Goal: Information Seeking & Learning: Learn about a topic

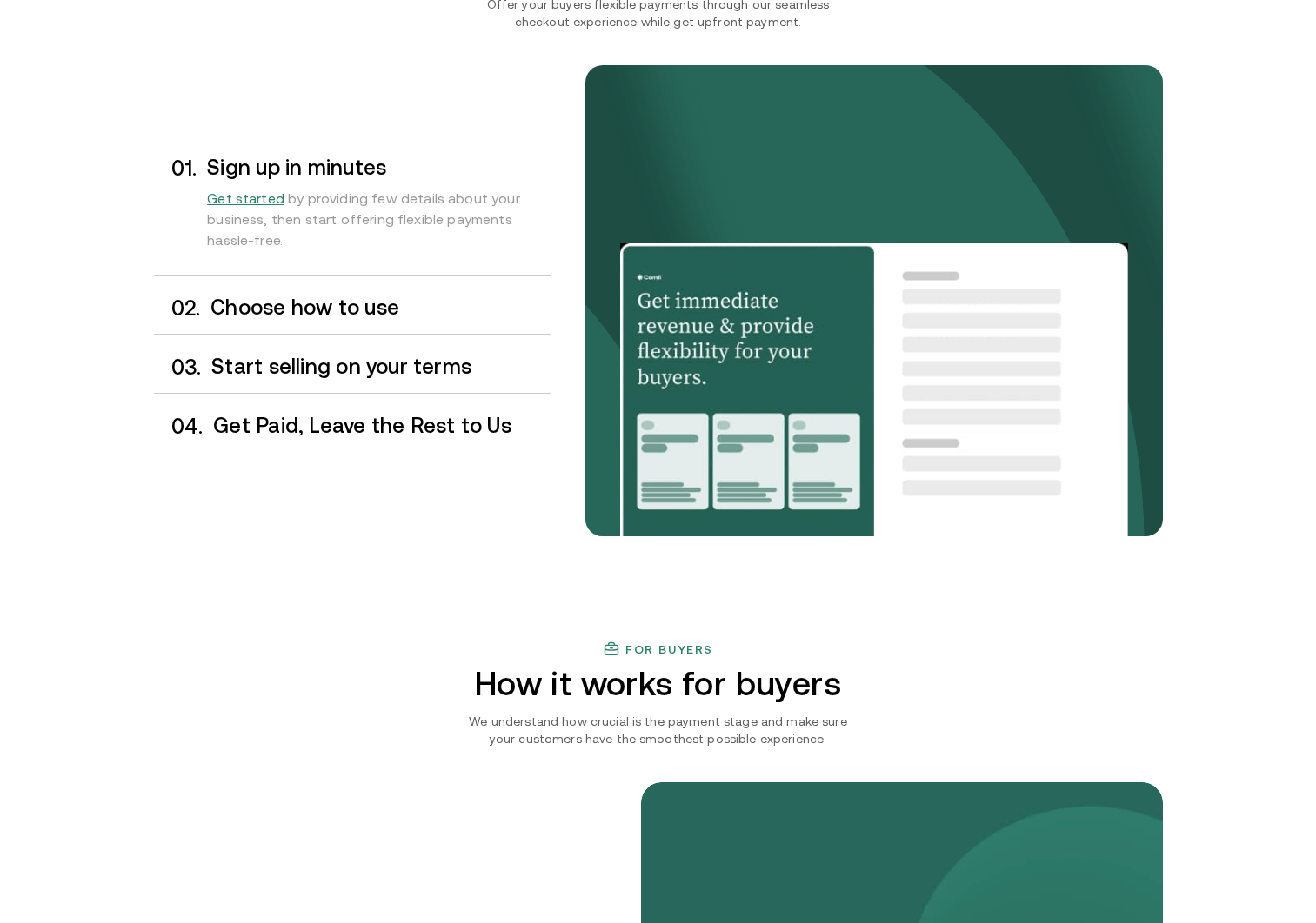
scroll to position [1433, 0]
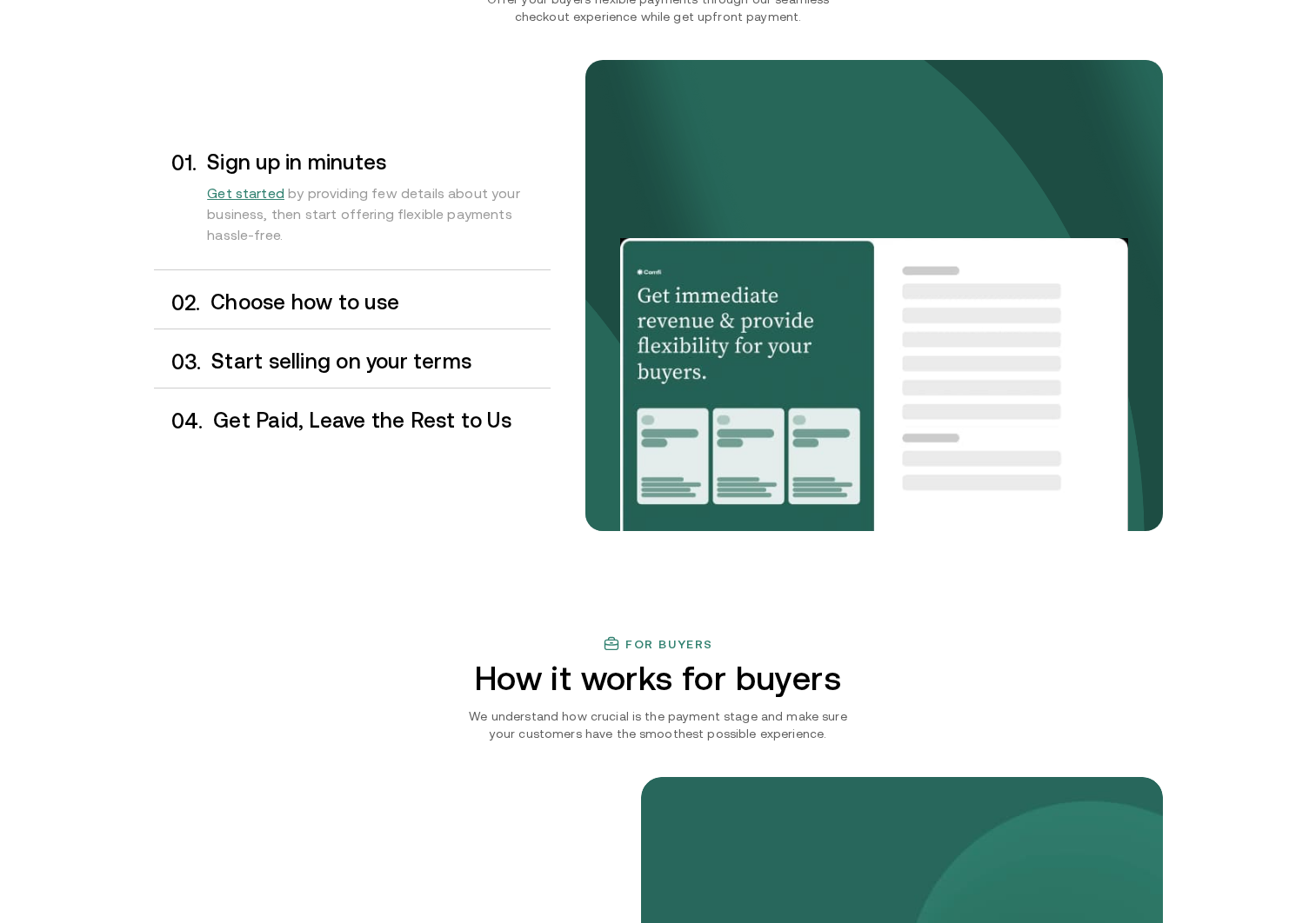
click at [411, 305] on h3 "Choose how to use" at bounding box center [380, 303] width 339 height 23
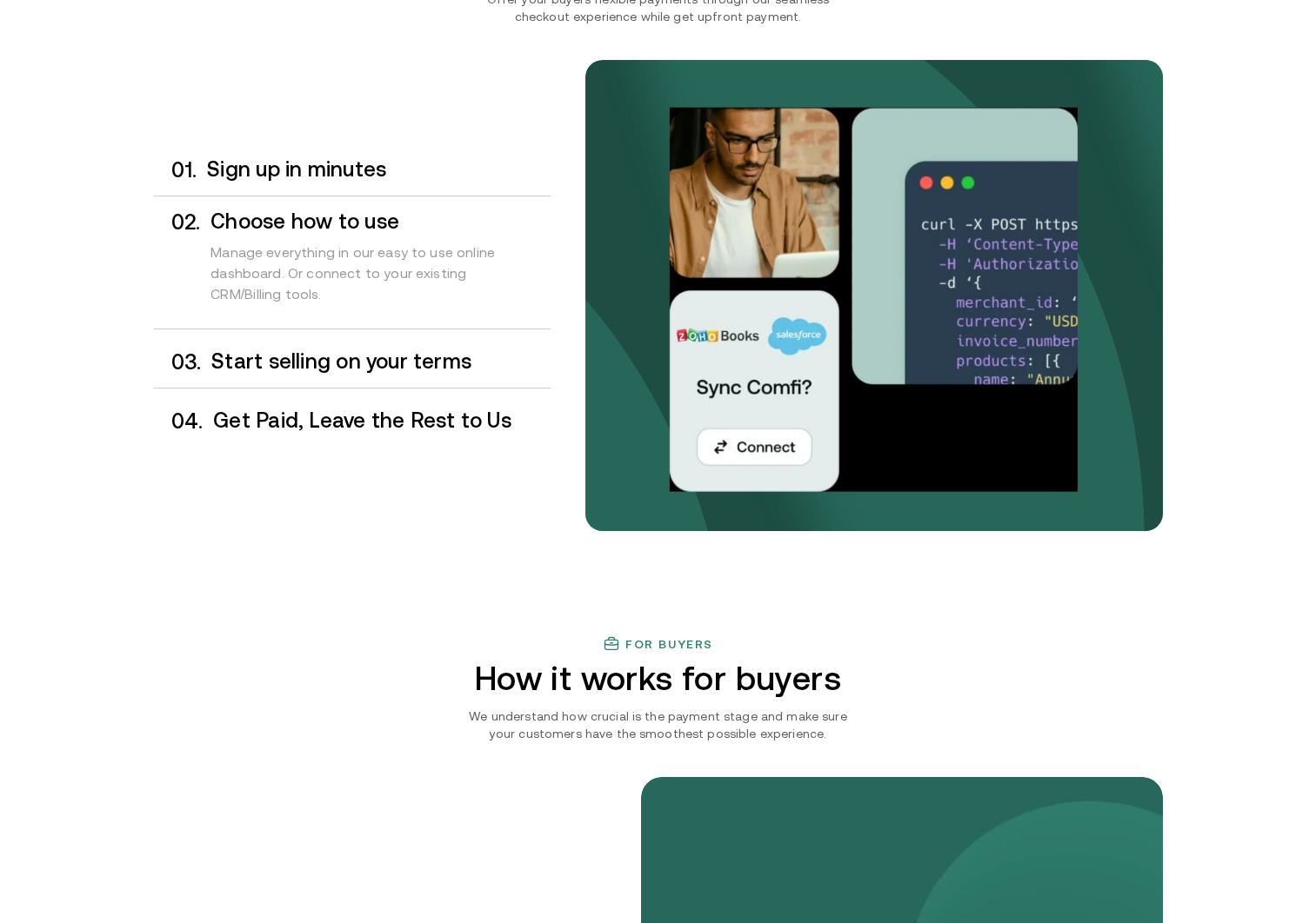
click at [408, 358] on h3 "Start selling on your terms" at bounding box center [381, 362] width 338 height 23
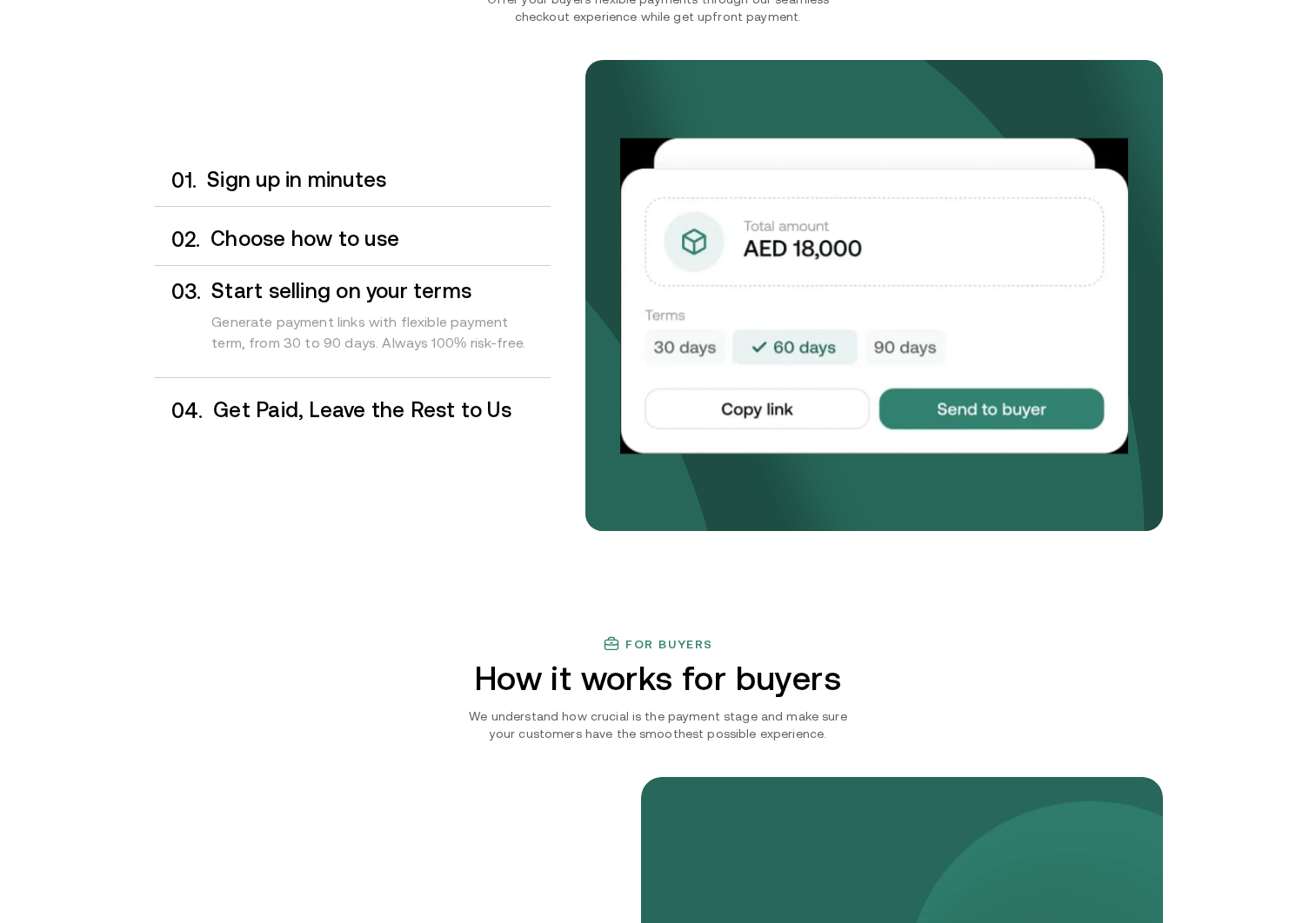
click at [406, 409] on h3 "Get Paid, Leave the Rest to Us" at bounding box center [381, 410] width 336 height 23
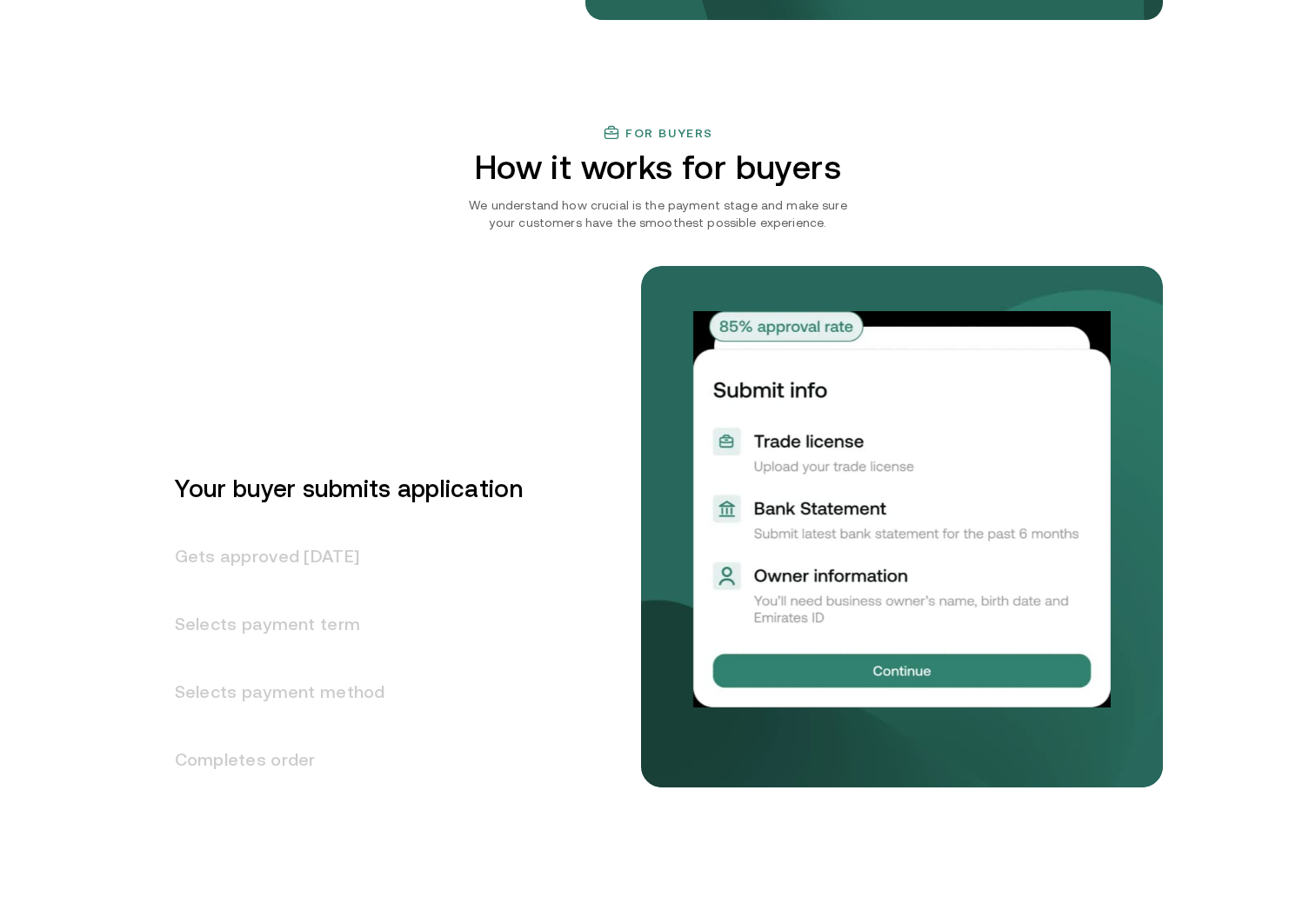
click at [361, 570] on h3 "Gets approved [DATE]" at bounding box center [338, 556] width 369 height 68
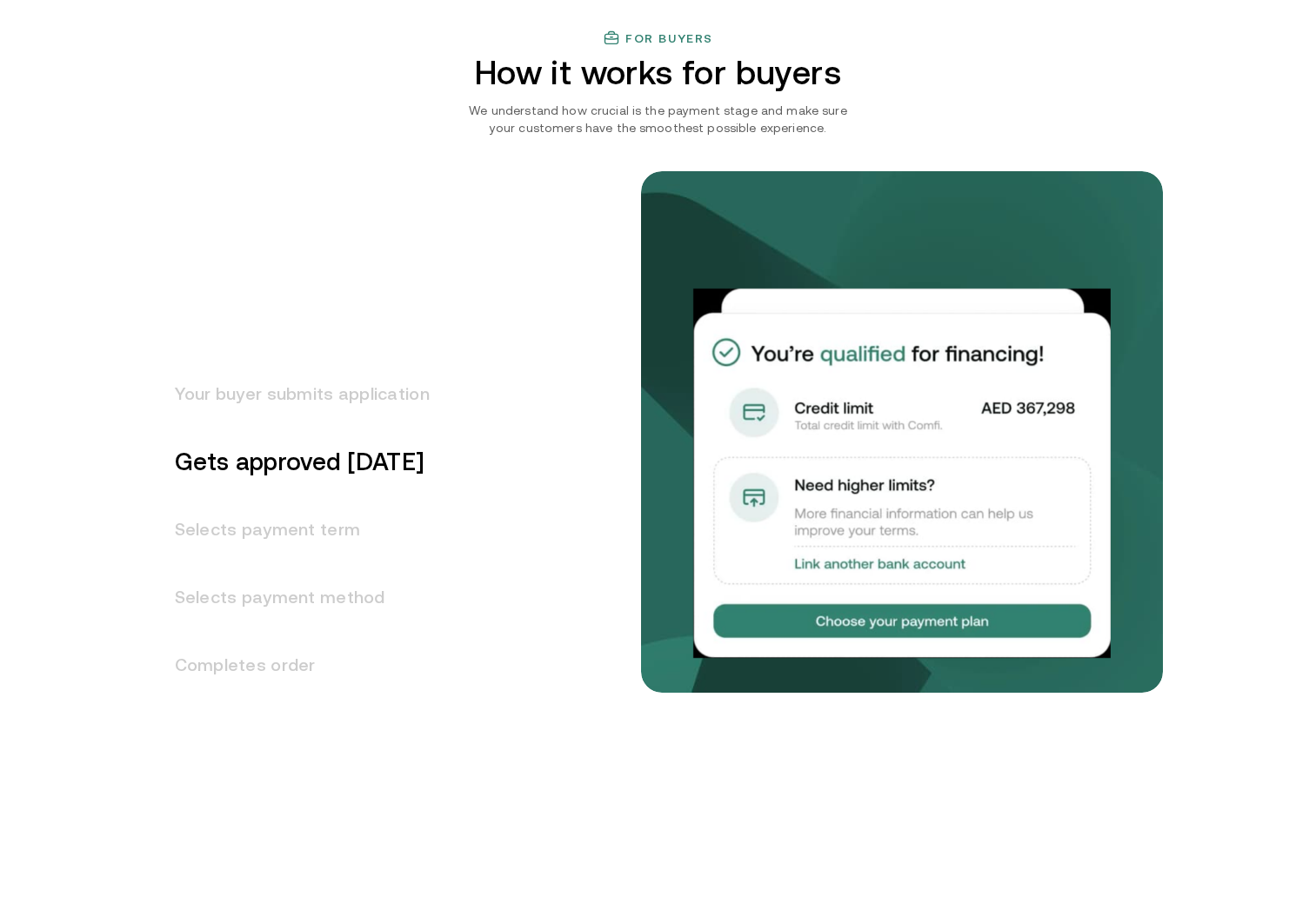
click at [339, 605] on h3 "Selects payment method" at bounding box center [292, 597] width 276 height 68
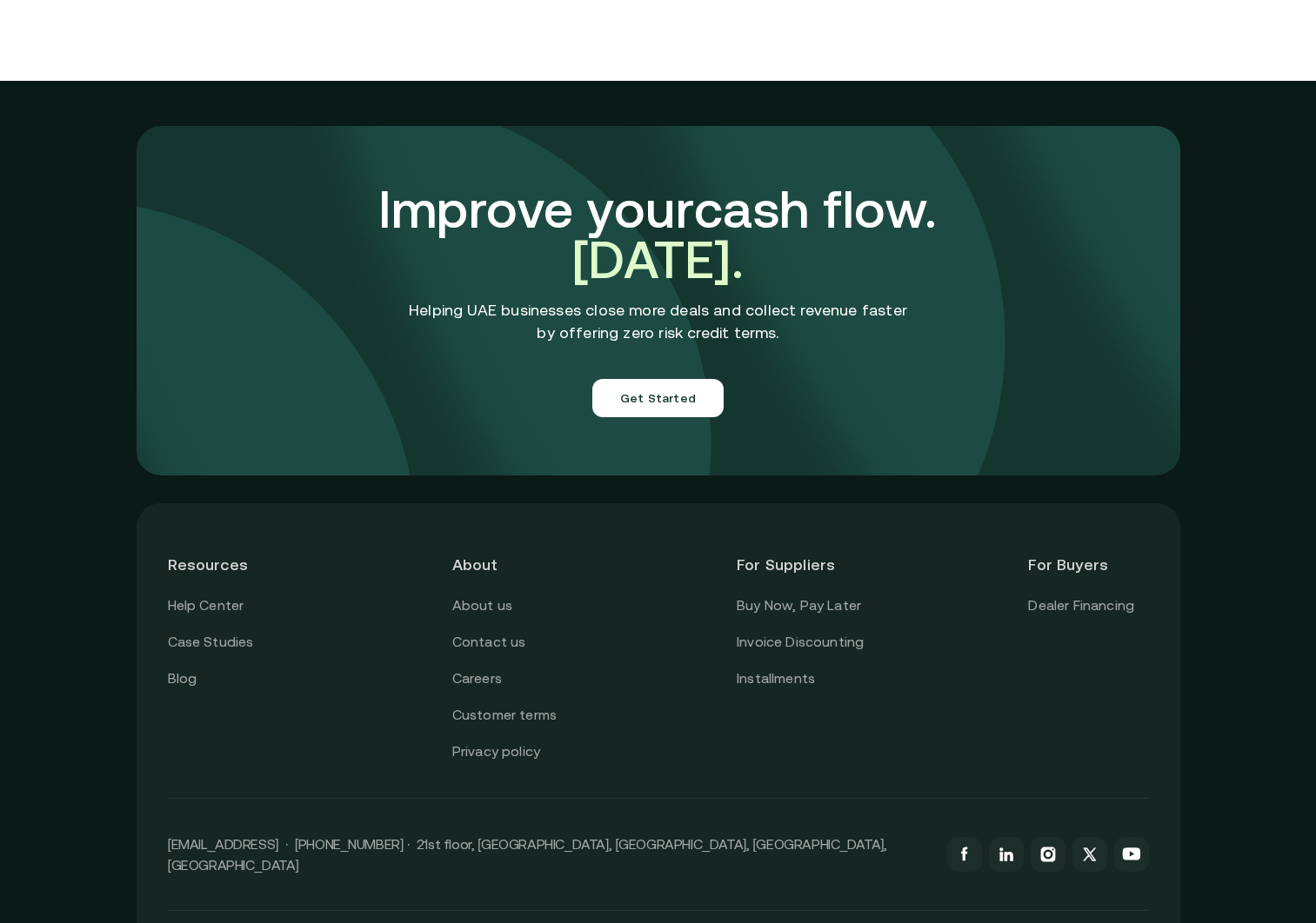
scroll to position [5983, 0]
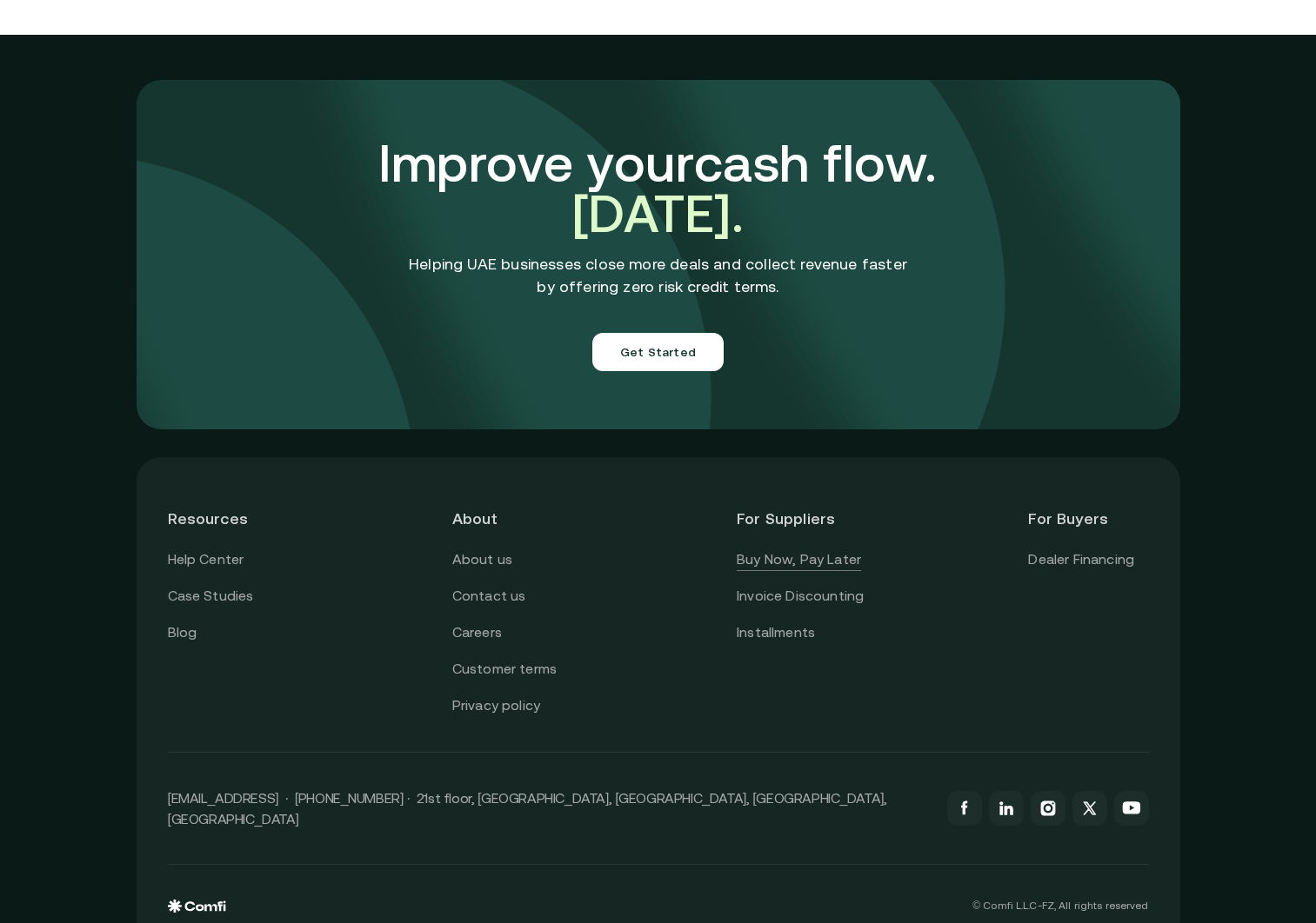
click at [787, 549] on link "Buy Now, Pay Later" at bounding box center [798, 560] width 124 height 23
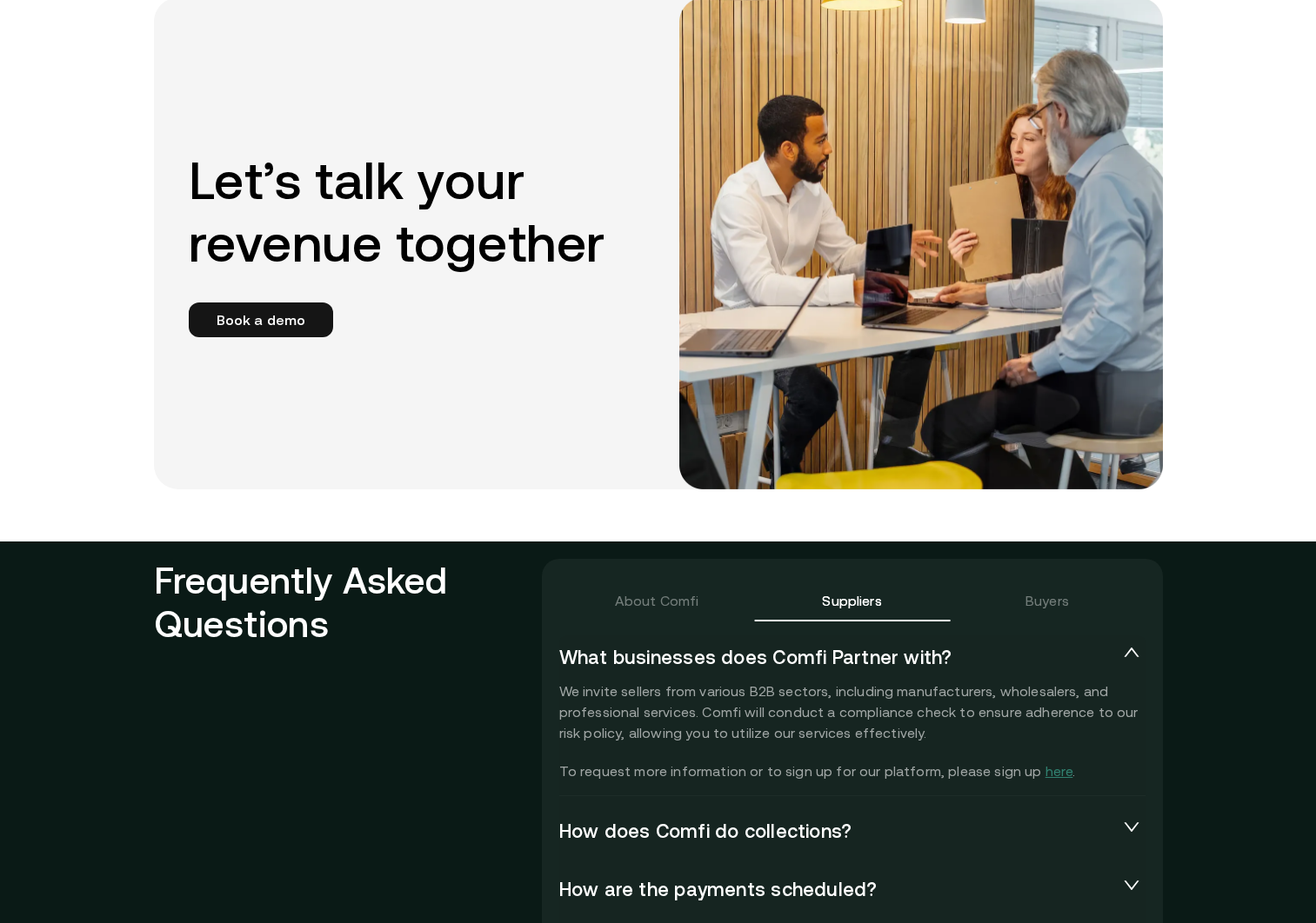
scroll to position [3333, 0]
